Goal: Task Accomplishment & Management: Manage account settings

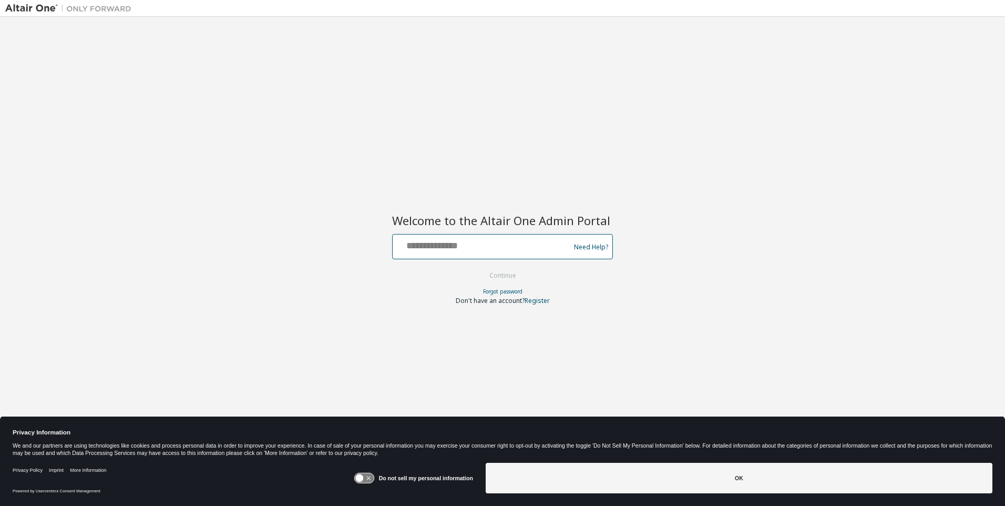
click at [483, 244] on input "text" at bounding box center [483, 244] width 172 height 15
type input "**********"
click at [503, 276] on button "Continue" at bounding box center [502, 276] width 49 height 16
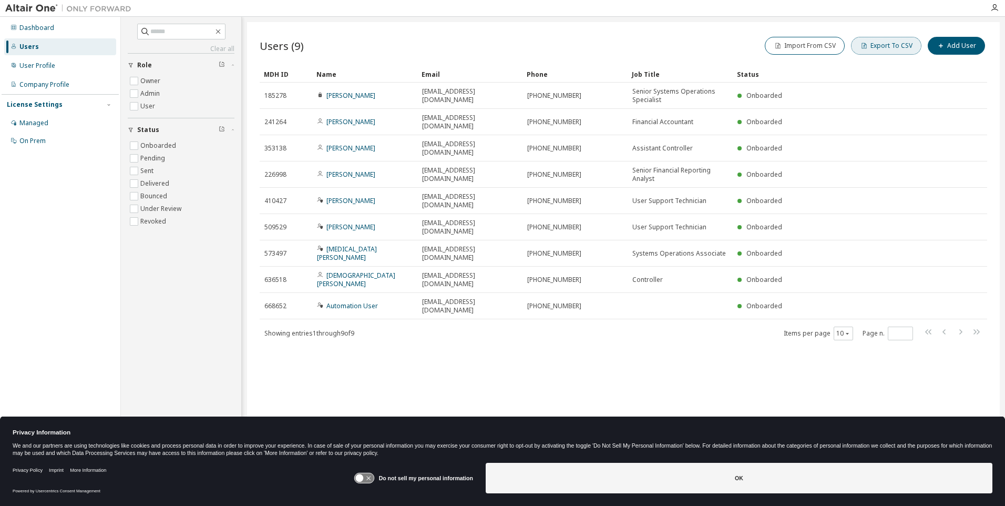
click at [888, 46] on button "Export To CSV" at bounding box center [886, 46] width 70 height 18
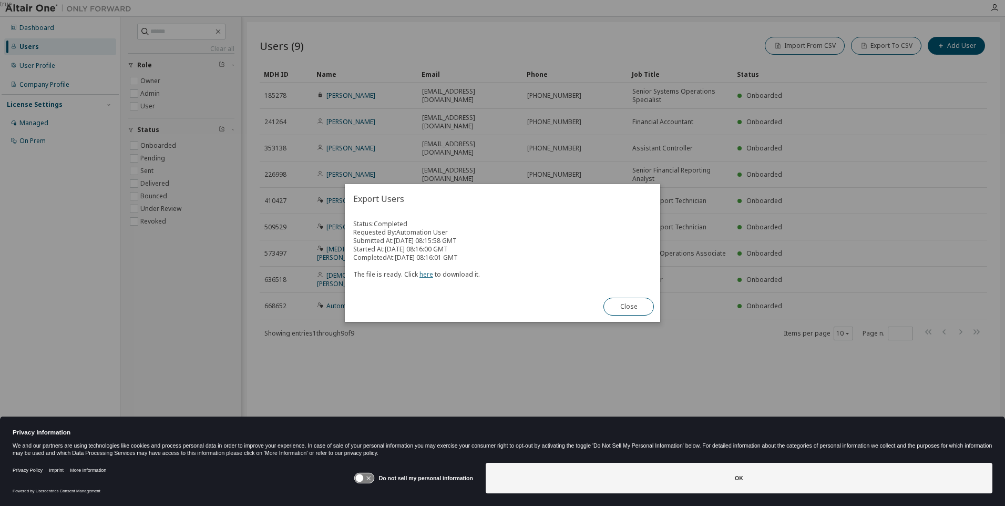
click at [424, 274] on link "here" at bounding box center [426, 274] width 14 height 9
click at [629, 306] on button "Close" at bounding box center [628, 307] width 50 height 18
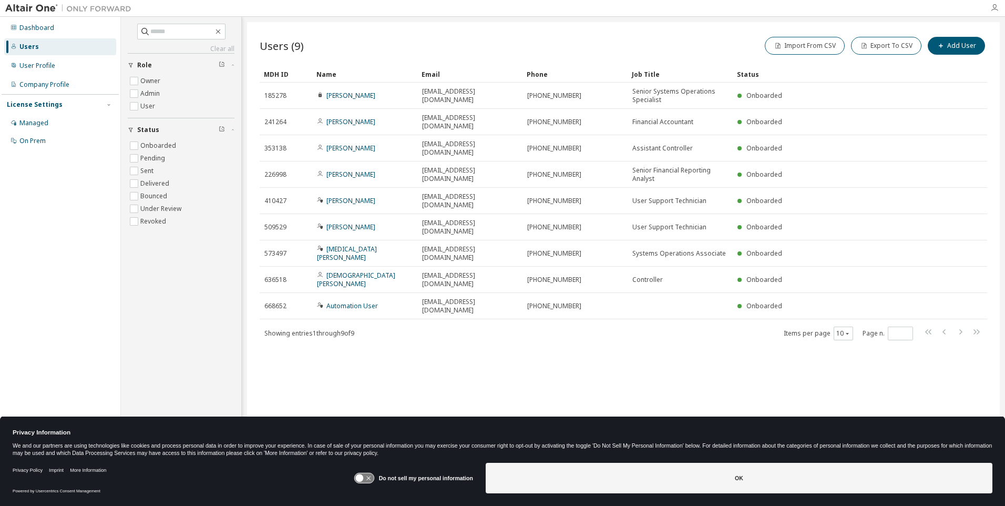
click at [995, 8] on icon "button" at bounding box center [994, 8] width 8 height 8
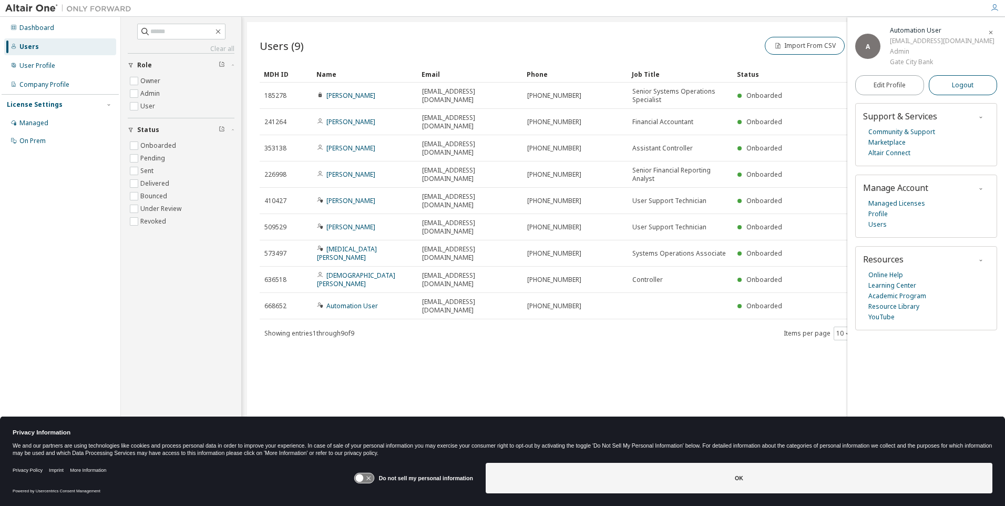
click at [963, 90] on span "Logout" at bounding box center [963, 85] width 22 height 11
